Goal: Transaction & Acquisition: Book appointment/travel/reservation

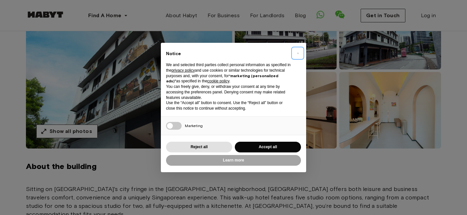
click at [297, 52] on span "×" at bounding box center [298, 53] width 2 height 8
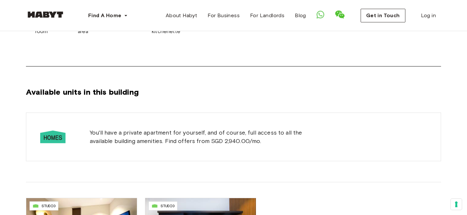
scroll to position [336, 0]
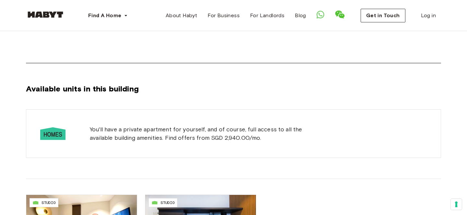
click at [195, 125] on span "You'll have a private apartment for yourself, and of course, full access to all…" at bounding box center [208, 133] width 236 height 17
click at [255, 135] on div "You'll have a private apartment for yourself, and of course, full access to all…" at bounding box center [233, 133] width 415 height 49
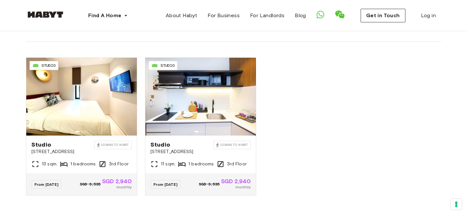
scroll to position [472, 0]
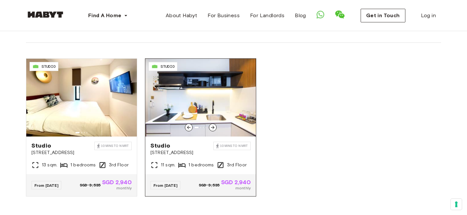
click at [214, 125] on icon at bounding box center [212, 127] width 5 height 5
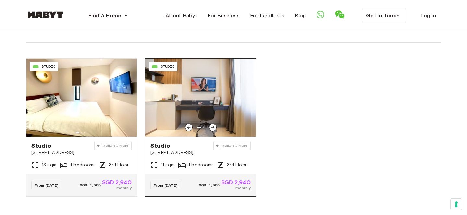
click at [232, 185] on span "monthly" at bounding box center [236, 188] width 30 height 6
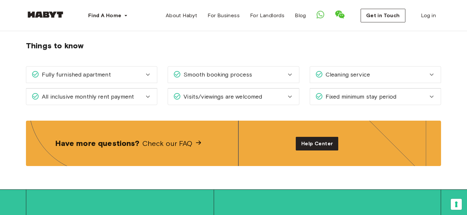
scroll to position [845, 0]
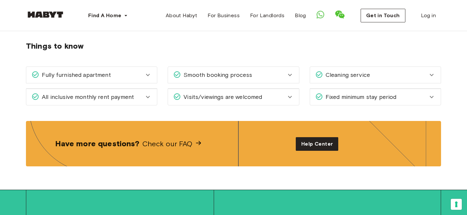
click at [433, 93] on icon at bounding box center [432, 97] width 8 height 8
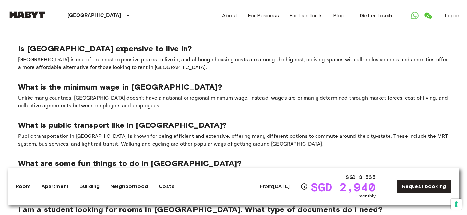
scroll to position [1165, 0]
